Goal: Task Accomplishment & Management: Manage account settings

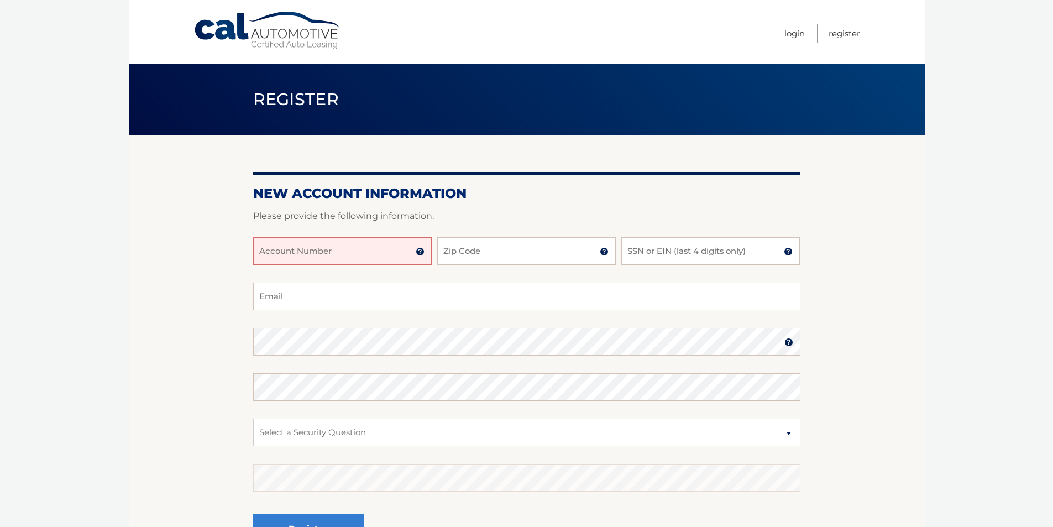
click at [346, 252] on input "Account Number" at bounding box center [342, 251] width 179 height 28
type input "44456003645"
type input "11561"
type input "1"
type input "4620"
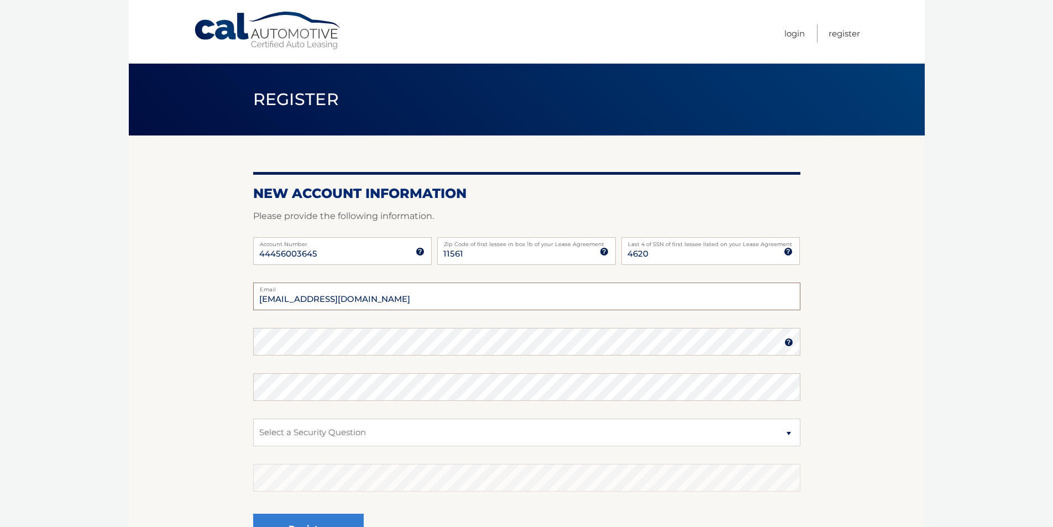
type input "vinnyv1219@gmail.com"
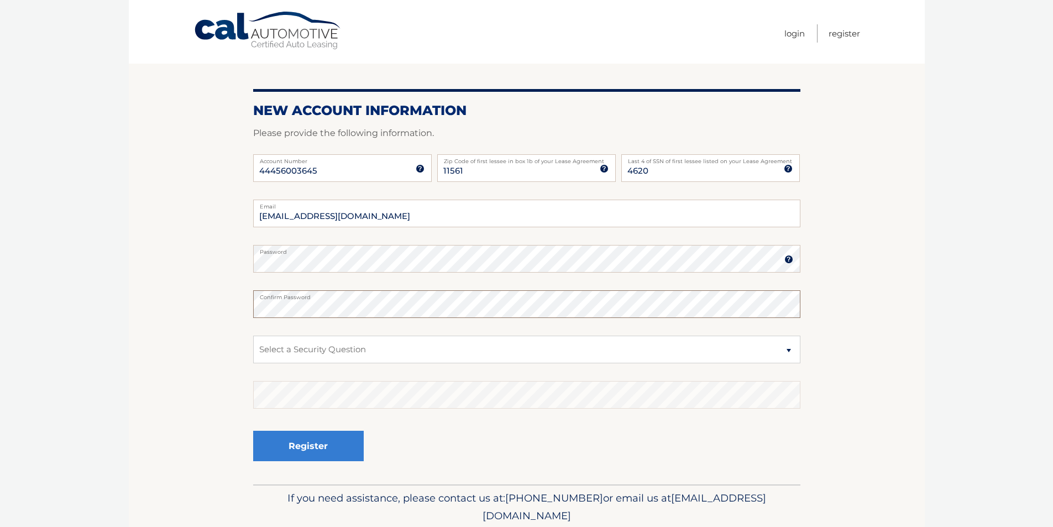
scroll to position [111, 0]
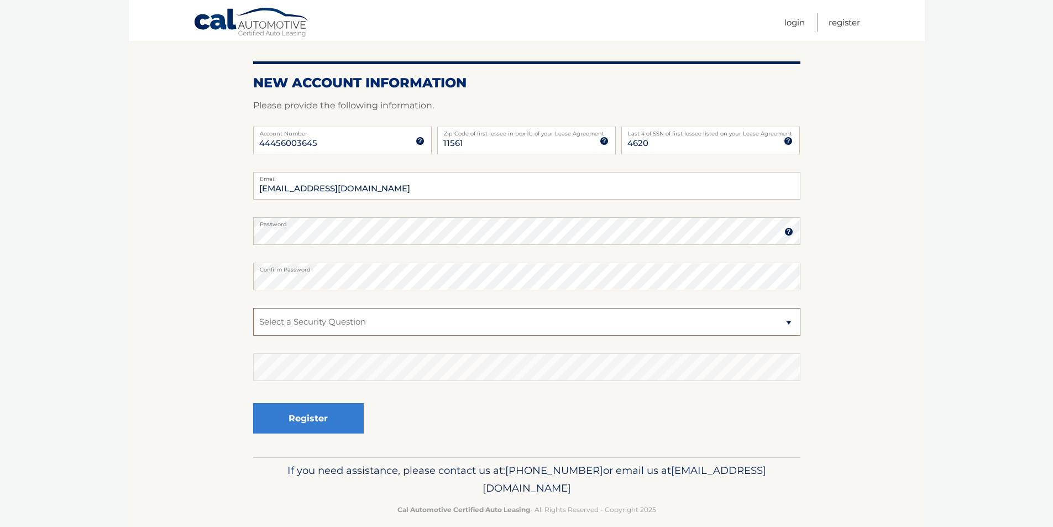
click at [784, 317] on select "Select a Security Question What was the name of your elementary school? What is…" at bounding box center [526, 322] width 547 height 28
select select "2"
click at [253, 308] on select "Select a Security Question What was the name of your elementary school? What is…" at bounding box center [526, 322] width 547 height 28
click at [253, 403] on button "Register" at bounding box center [308, 418] width 111 height 30
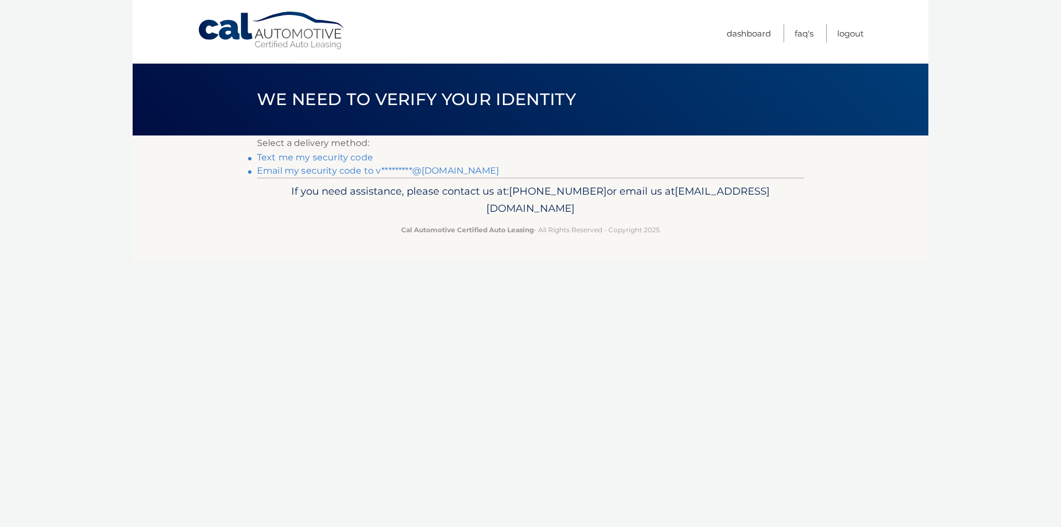
click at [280, 156] on link "Text me my security code" at bounding box center [315, 157] width 116 height 11
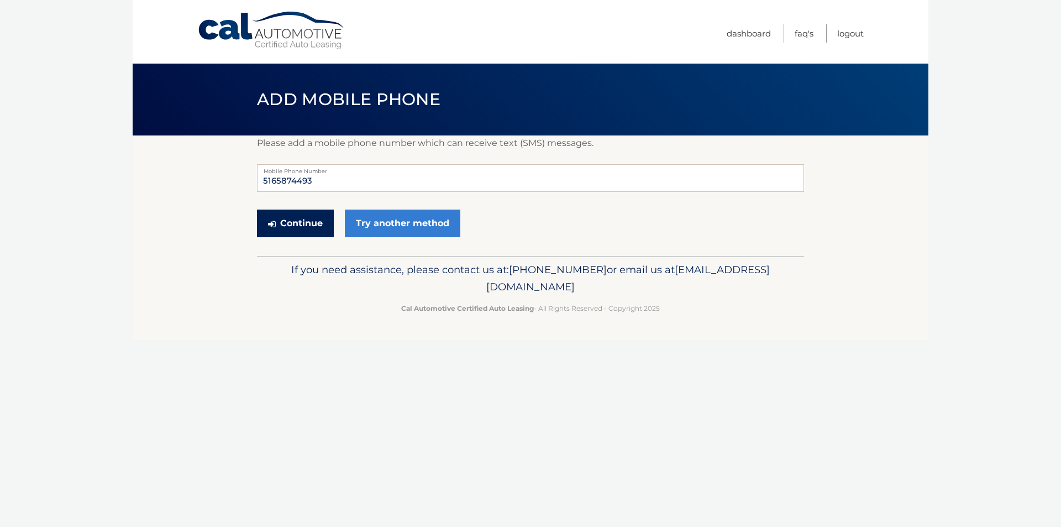
click at [306, 231] on button "Continue" at bounding box center [295, 224] width 77 height 28
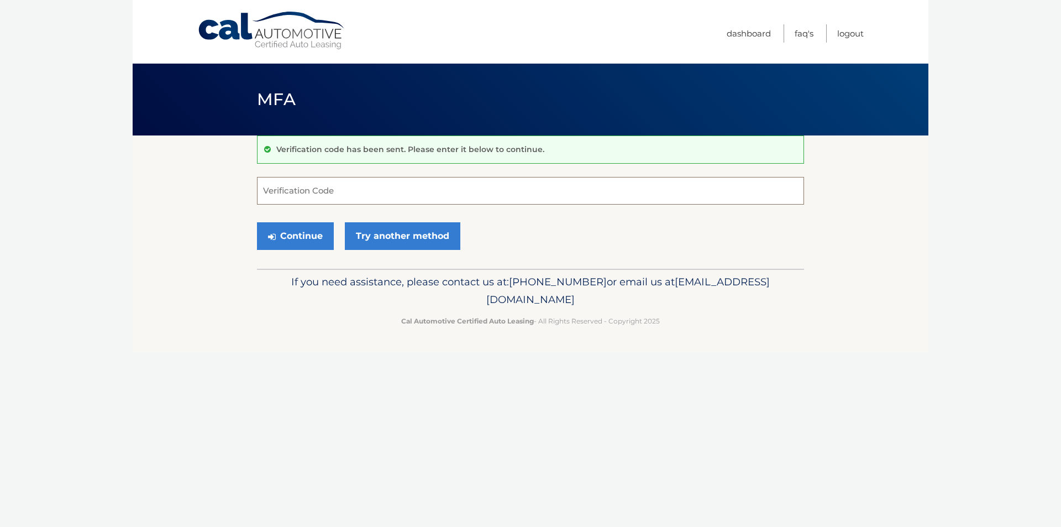
click at [347, 189] on input "Verification Code" at bounding box center [530, 191] width 547 height 28
type input "028913"
click at [299, 237] on button "Continue" at bounding box center [295, 236] width 77 height 28
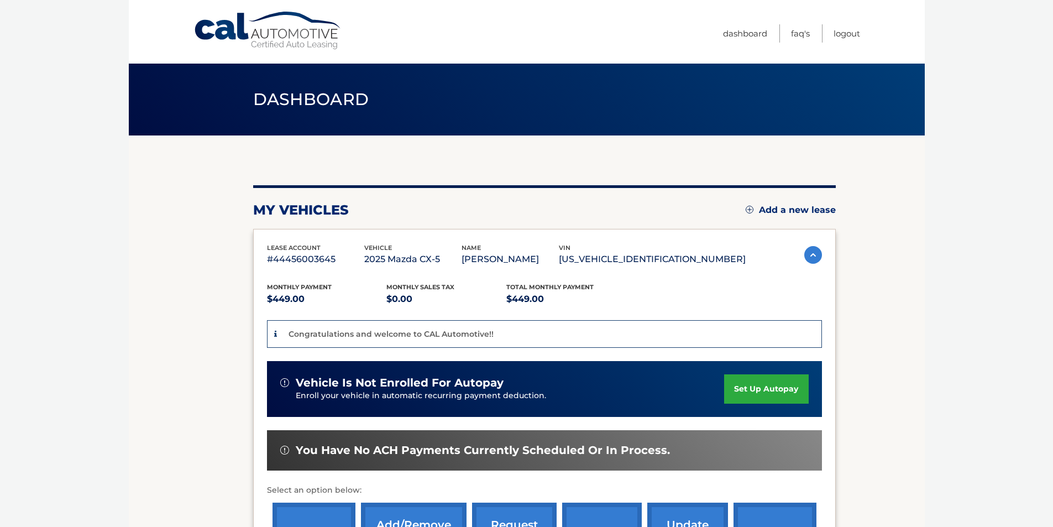
click at [404, 328] on div "Congratulations and welcome to CAL Automotive!!" at bounding box center [389, 334] width 208 height 14
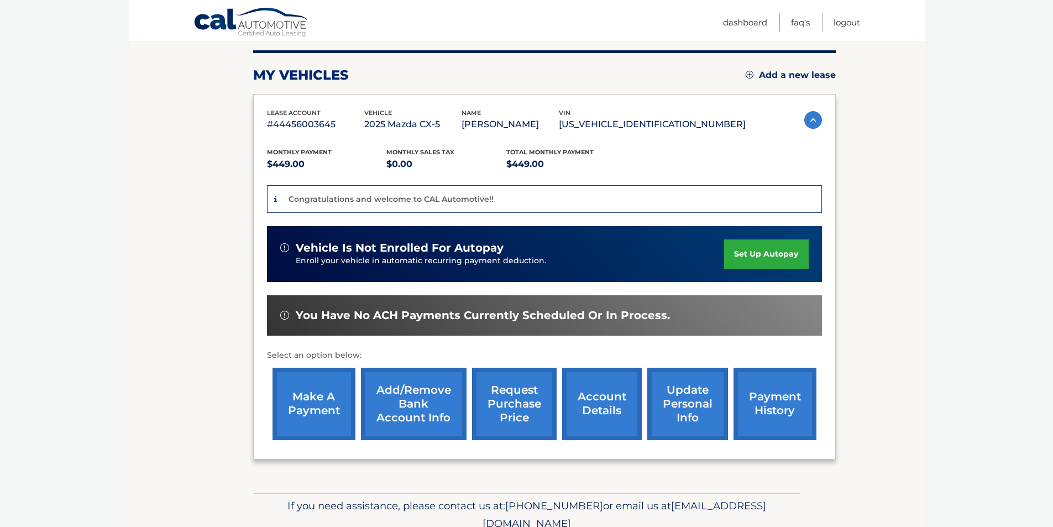
scroll to position [166, 0]
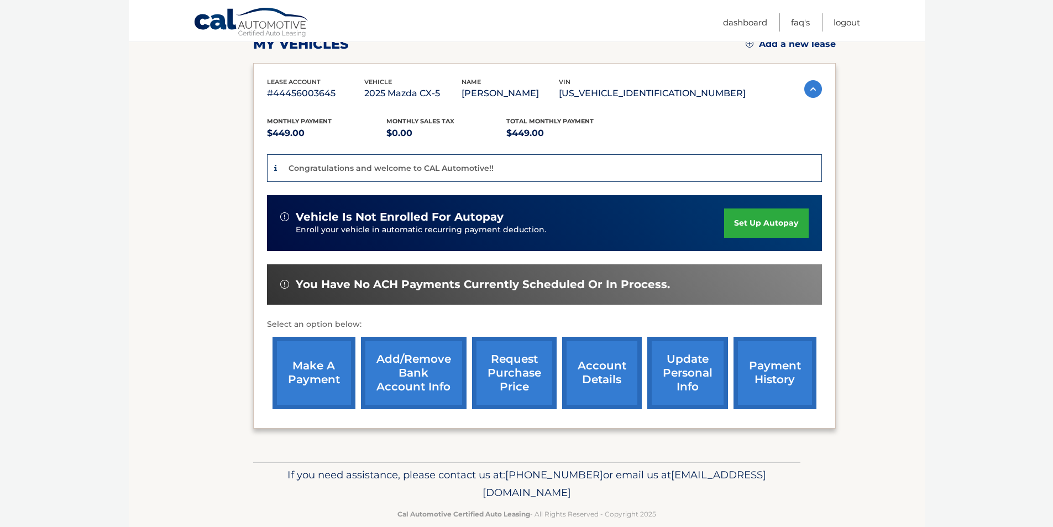
click at [747, 221] on link "set up autopay" at bounding box center [766, 222] width 84 height 29
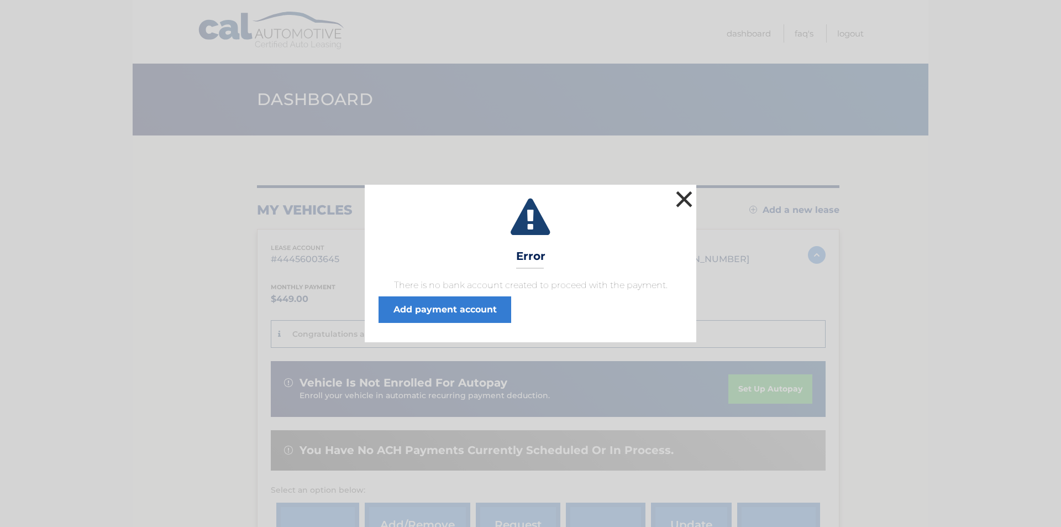
click at [682, 197] on button "×" at bounding box center [684, 199] width 22 height 22
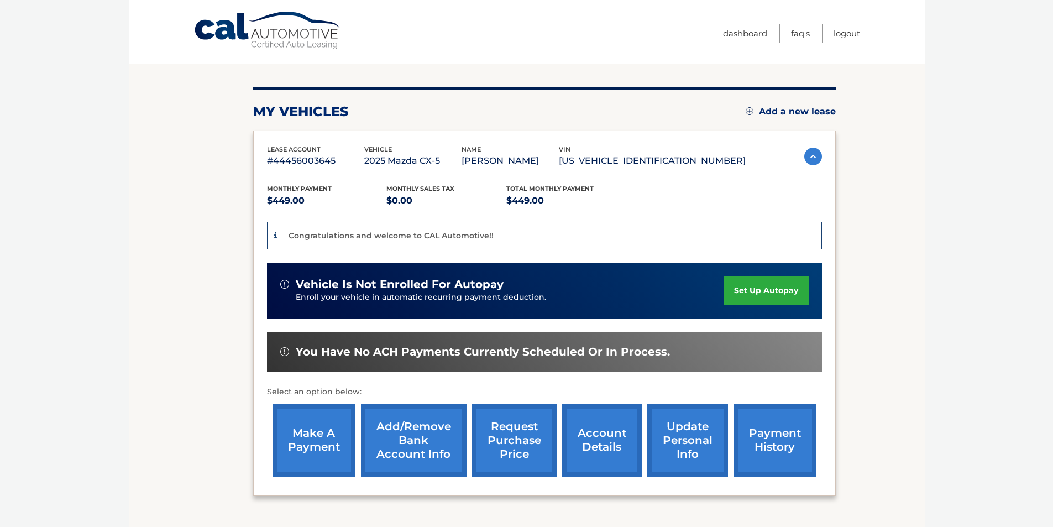
scroll to position [111, 0]
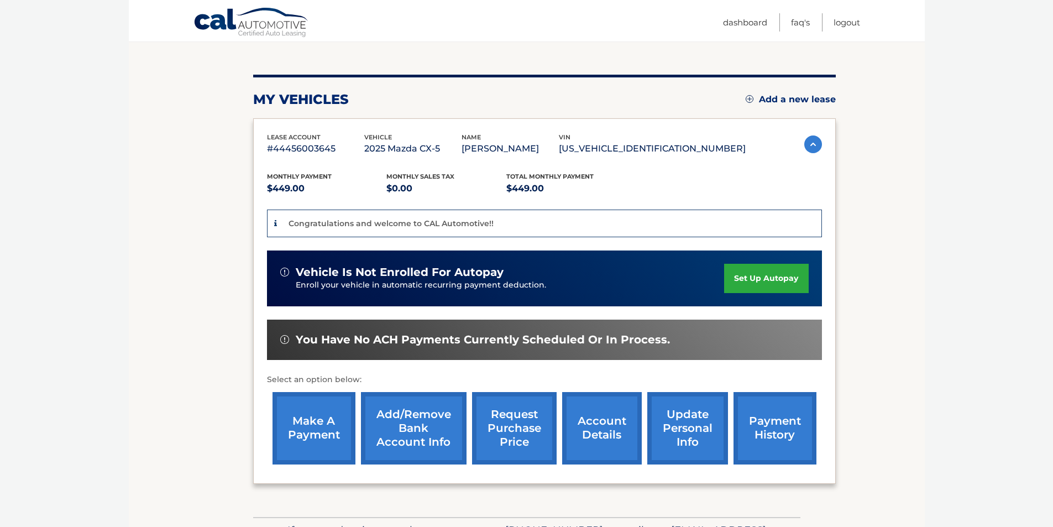
click at [749, 271] on link "set up autopay" at bounding box center [766, 278] width 84 height 29
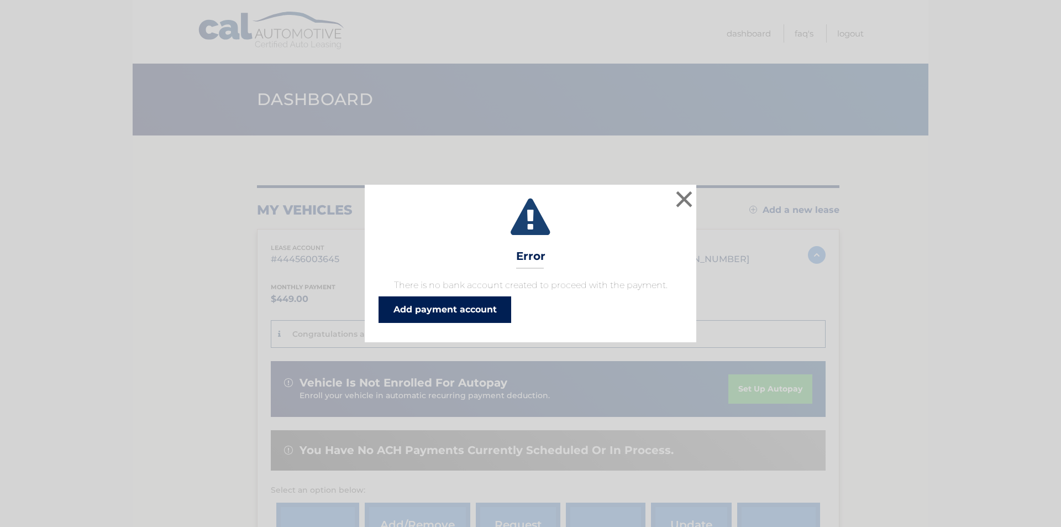
click at [473, 311] on link "Add payment account" at bounding box center [445, 309] width 133 height 27
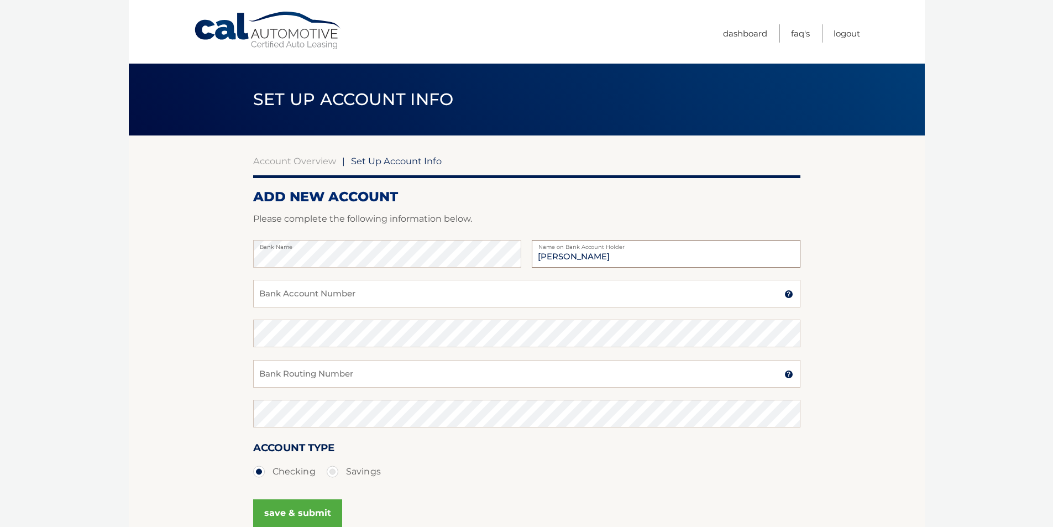
type input "Vincent Valente"
click at [482, 297] on input "Bank Account Number" at bounding box center [526, 294] width 547 height 28
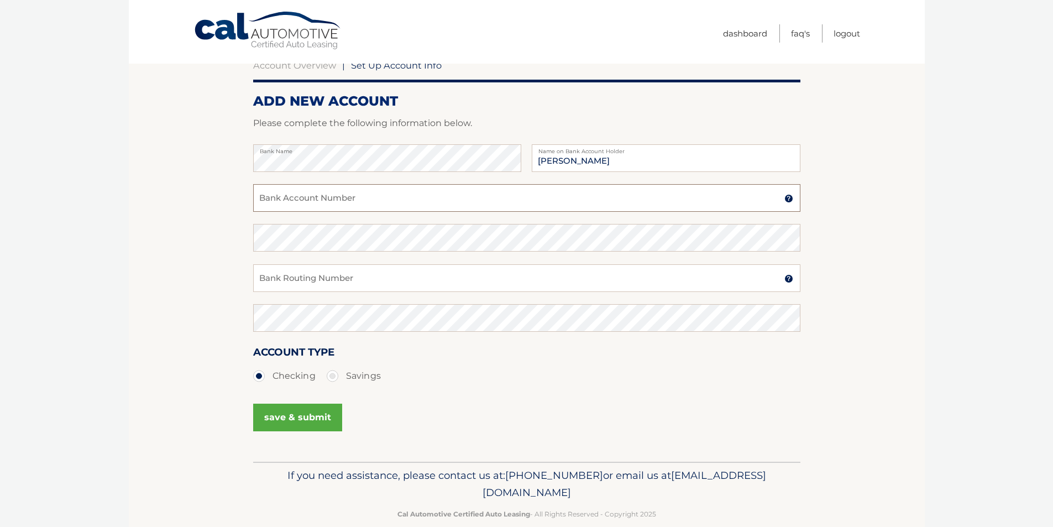
scroll to position [114, 0]
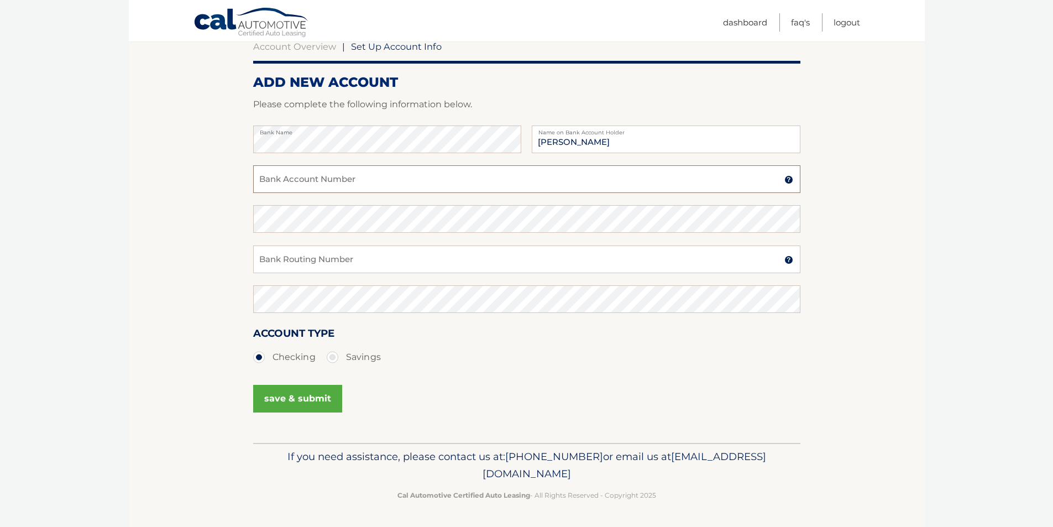
click at [440, 187] on input "Bank Account Number" at bounding box center [526, 179] width 547 height 28
type input "806762865"
click at [504, 258] on input "Bank Routing Number" at bounding box center [526, 259] width 547 height 28
type input "021000021"
click at [288, 396] on button "save & submit" at bounding box center [297, 399] width 89 height 28
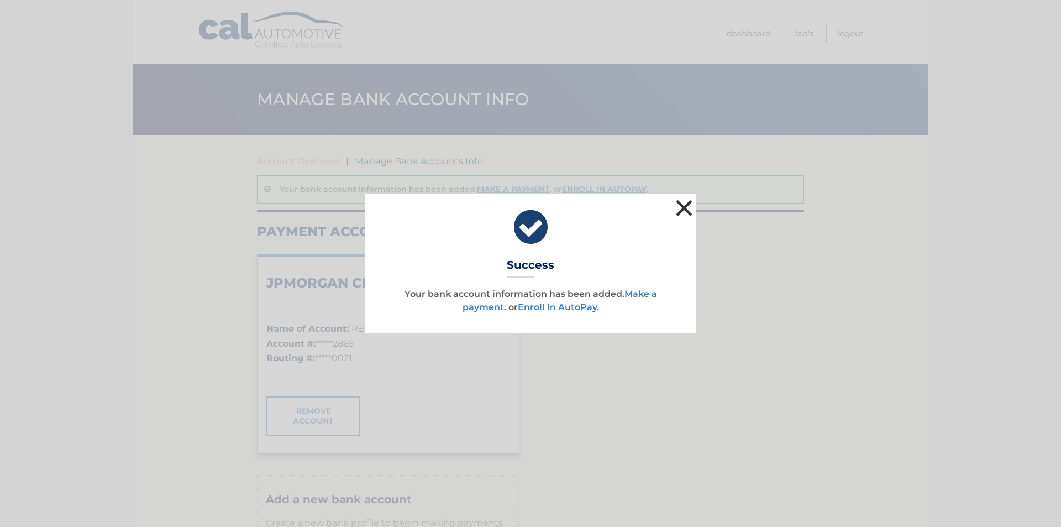
drag, startPoint x: 679, startPoint y: 205, endPoint x: 661, endPoint y: 265, distance: 63.7
click at [661, 264] on div "× Success Your bank account information has been added. Make a payment . or Enr…" at bounding box center [531, 262] width 332 height 139
click at [568, 307] on link "Enroll In AutoPay" at bounding box center [557, 307] width 79 height 11
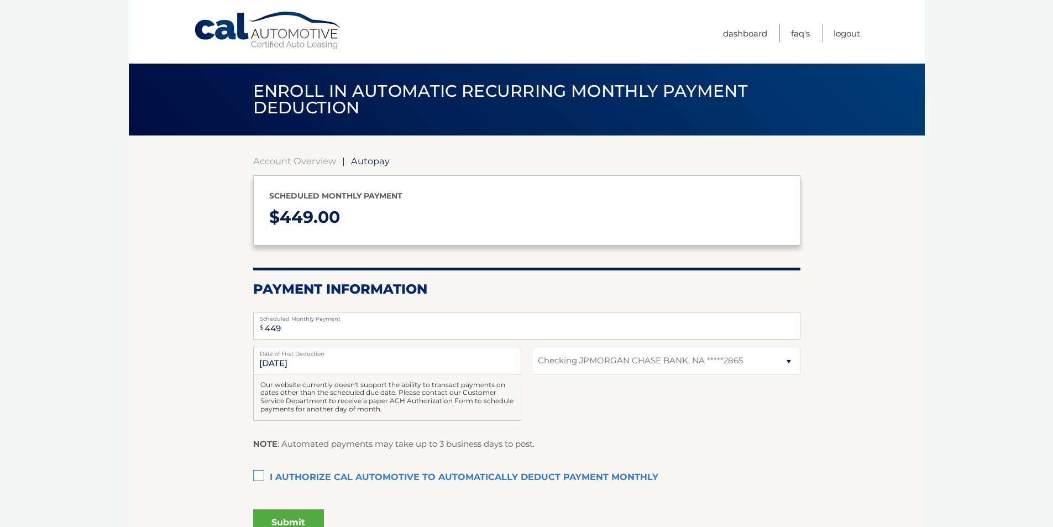
select select "ZDA5OTJjYmItYmJiOC00M2NiLWEzYmYtMzIwZjQwM2FiNjA2"
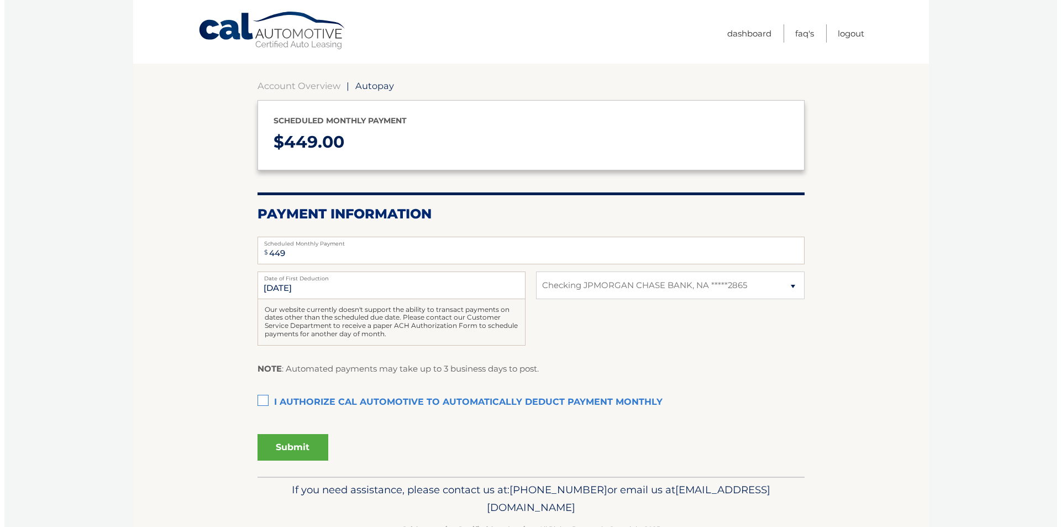
scroll to position [108, 0]
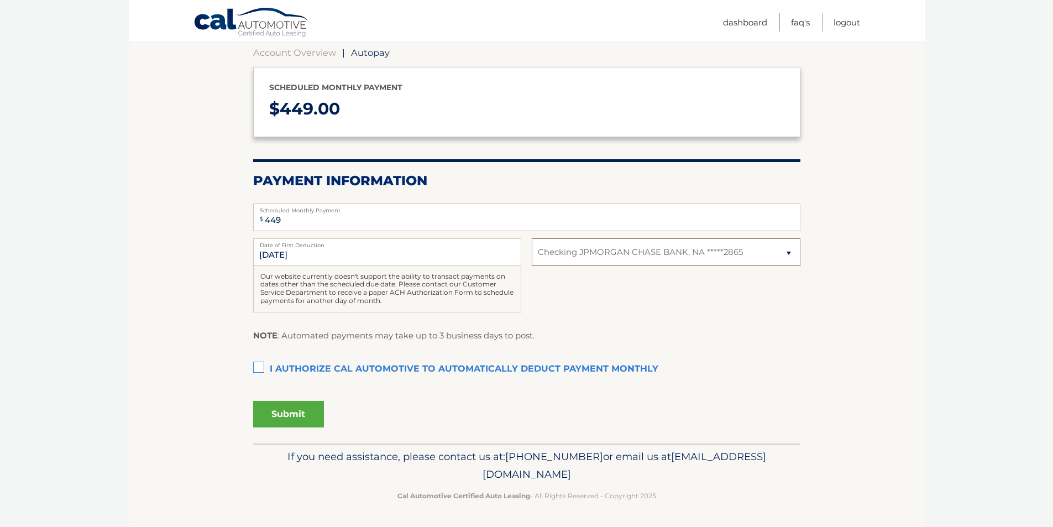
click at [593, 249] on select "Select Bank Account Checking JPMORGAN CHASE BANK, NA *****2865" at bounding box center [666, 252] width 268 height 28
click at [255, 364] on label "I authorize cal automotive to automatically deduct payment monthly This checkbo…" at bounding box center [526, 369] width 547 height 22
click at [0, 0] on input "I authorize cal automotive to automatically deduct payment monthly This checkbo…" at bounding box center [0, 0] width 0 height 0
click at [294, 408] on button "Submit" at bounding box center [288, 414] width 71 height 27
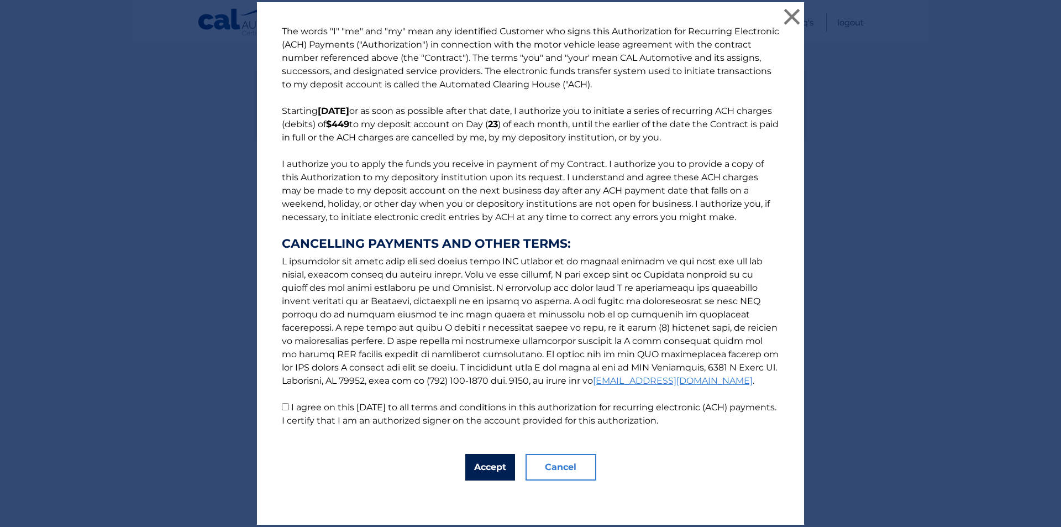
click at [468, 460] on button "Accept" at bounding box center [490, 467] width 50 height 27
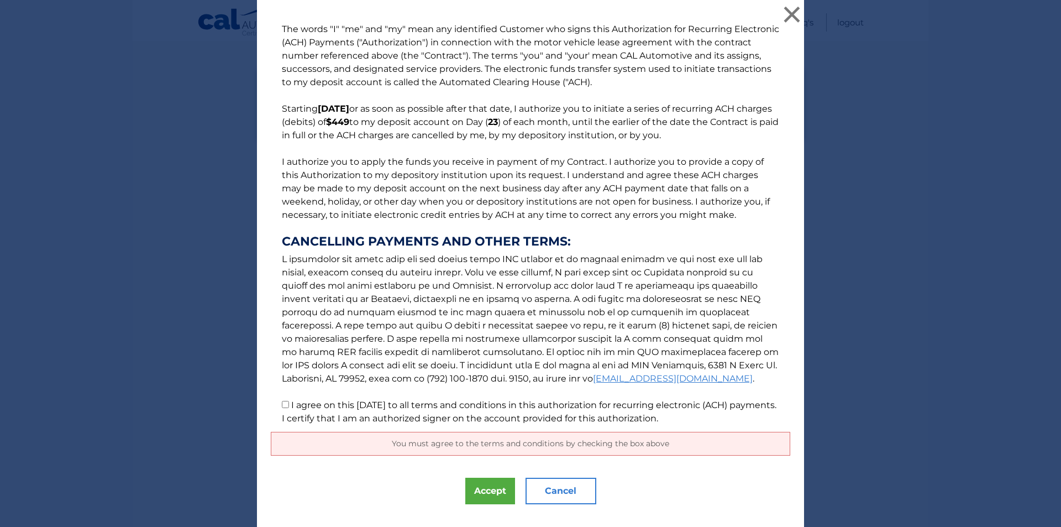
click at [271, 407] on p "The words "I" "me" and "my" mean any identified Customer who signs this Authori…" at bounding box center [531, 224] width 520 height 402
click at [279, 400] on p "The words "I" "me" and "my" mean any identified Customer who signs this Authori…" at bounding box center [531, 224] width 520 height 402
click at [276, 402] on p "The words "I" "me" and "my" mean any identified Customer who signs this Authori…" at bounding box center [531, 224] width 520 height 402
click at [286, 406] on p "The words "I" "me" and "my" mean any identified Customer who signs this Authori…" at bounding box center [531, 224] width 520 height 402
click at [282, 404] on input "I agree on this 09/14/2025 to all terms and conditions in this authorization fo…" at bounding box center [285, 404] width 7 height 7
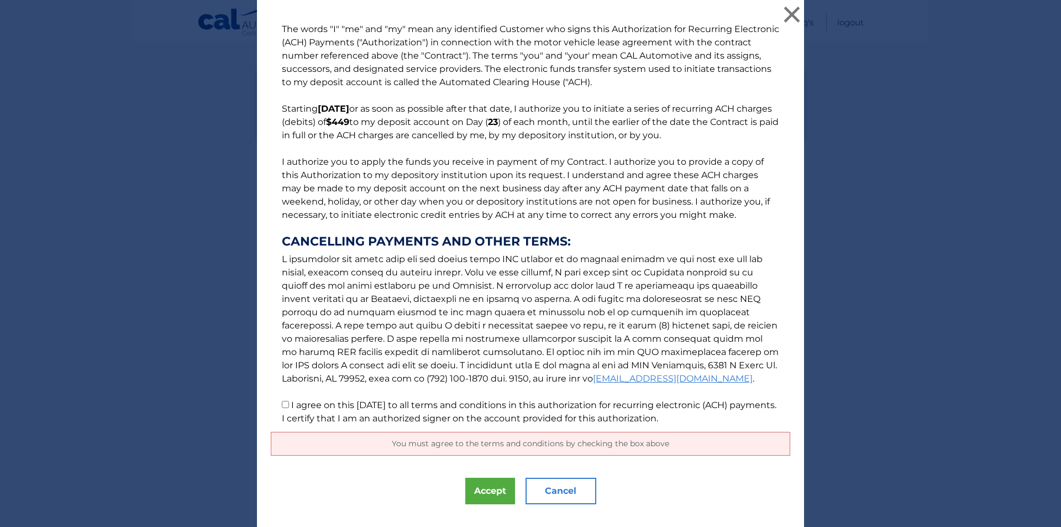
checkbox input "true"
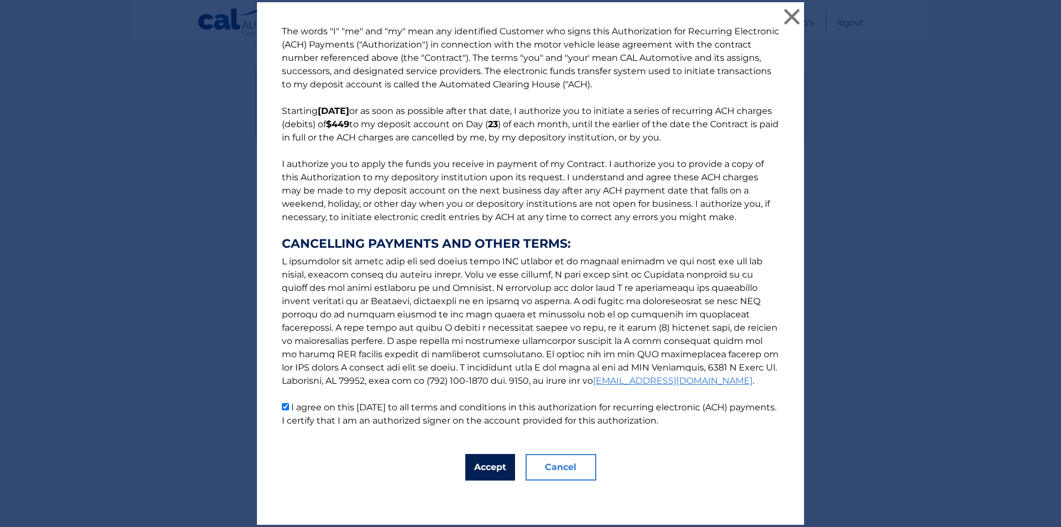
click at [485, 460] on button "Accept" at bounding box center [490, 467] width 50 height 27
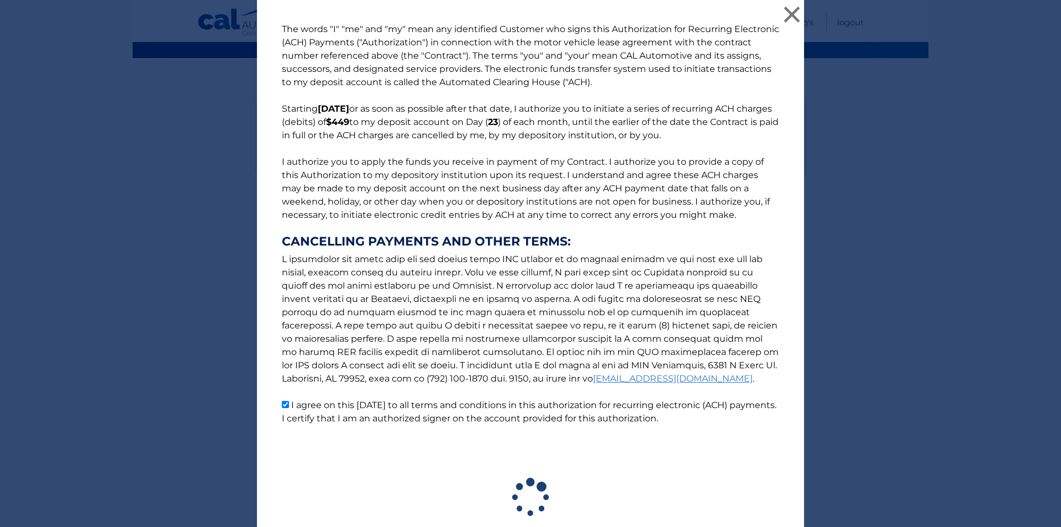
scroll to position [77, 0]
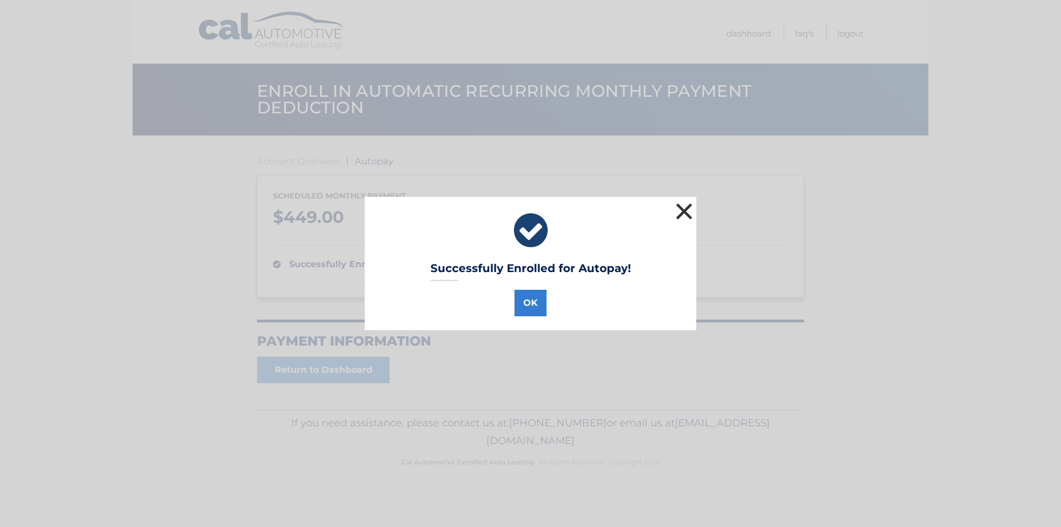
click at [673, 208] on button "×" at bounding box center [684, 211] width 22 height 22
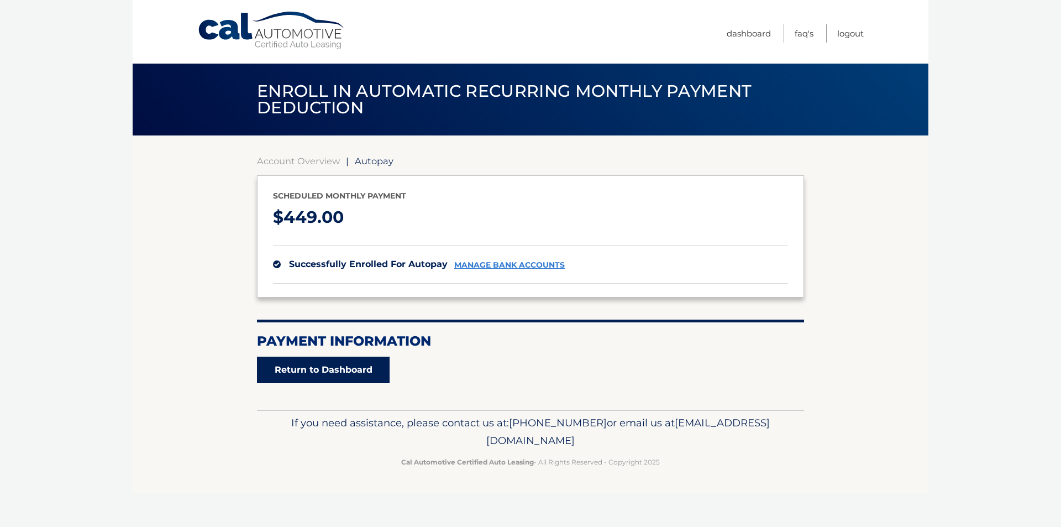
click at [341, 372] on link "Return to Dashboard" at bounding box center [323, 370] width 133 height 27
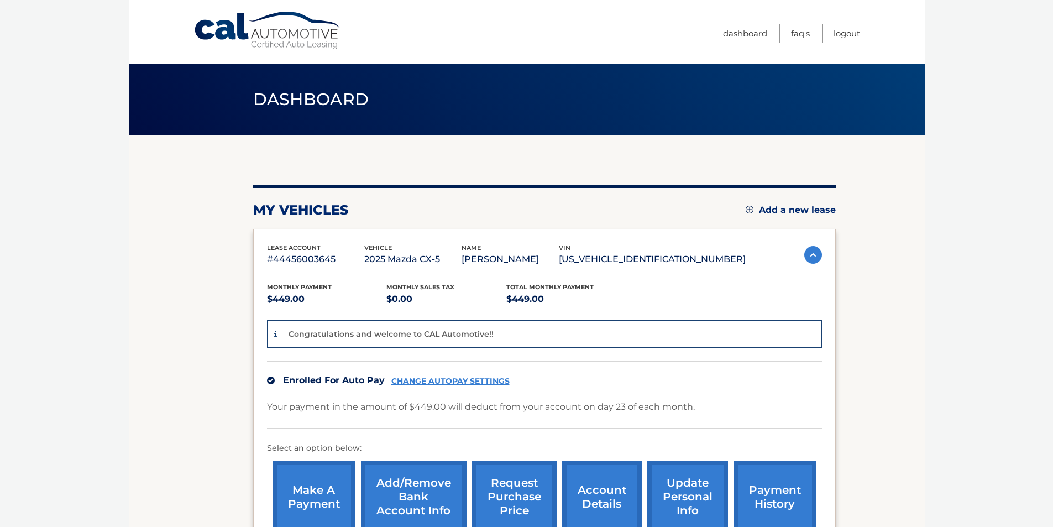
click at [292, 97] on span "Dashboard" at bounding box center [311, 99] width 116 height 20
click at [754, 35] on link "Dashboard" at bounding box center [745, 33] width 44 height 18
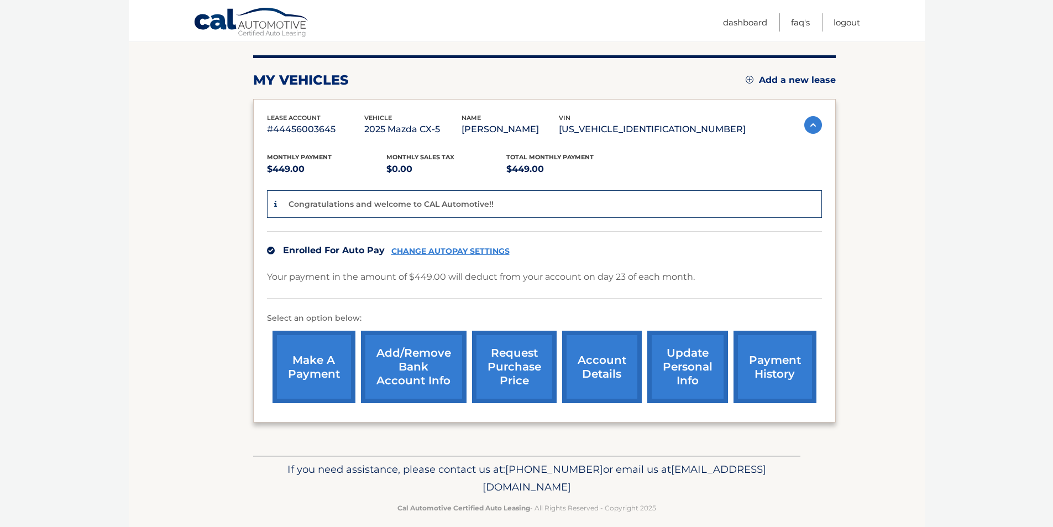
scroll to position [143, 0]
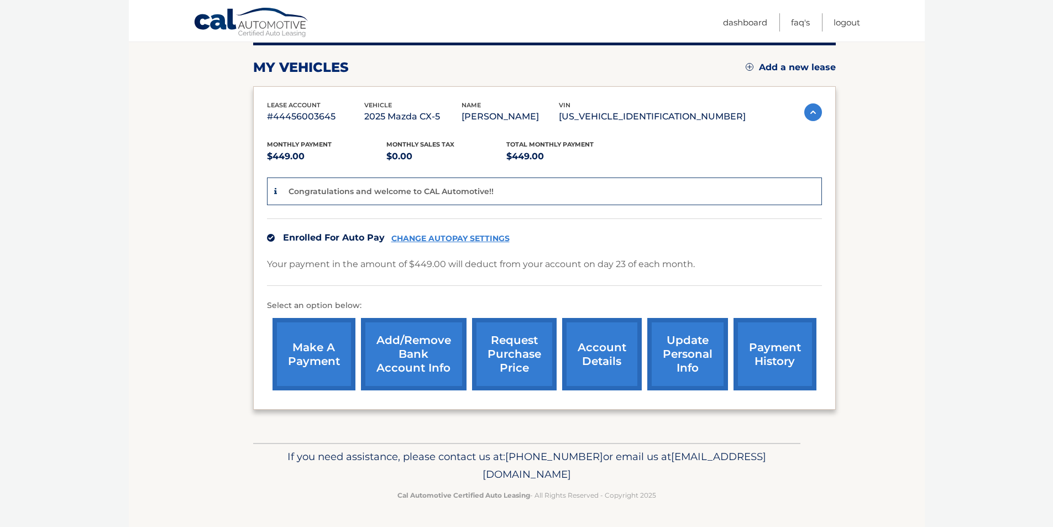
click at [391, 185] on div "Congratulations and welcome to CAL Automotive!!" at bounding box center [389, 192] width 208 height 14
click at [371, 193] on p "Congratulations and welcome to CAL Automotive!!" at bounding box center [391, 191] width 205 height 10
